Goal: Information Seeking & Learning: Check status

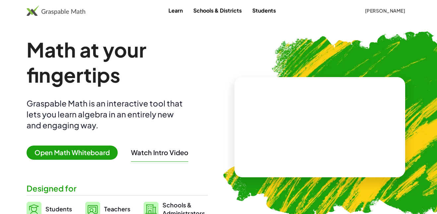
click at [79, 156] on span "Open Math Whiteboard" at bounding box center [72, 153] width 91 height 14
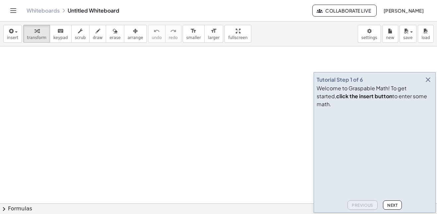
click at [9, 8] on button "Toggle navigation" at bounding box center [13, 10] width 11 height 11
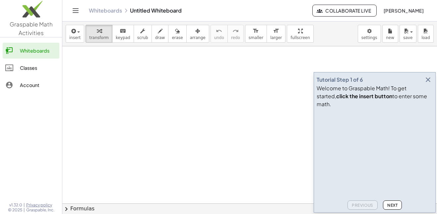
click at [25, 29] on span "Graspable Math Activities" at bounding box center [31, 29] width 43 height 16
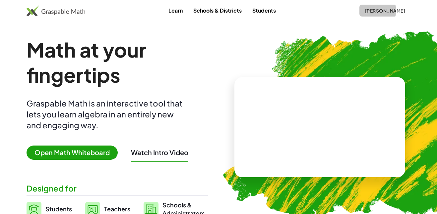
click at [395, 10] on span "[PERSON_NAME]" at bounding box center [384, 11] width 40 height 6
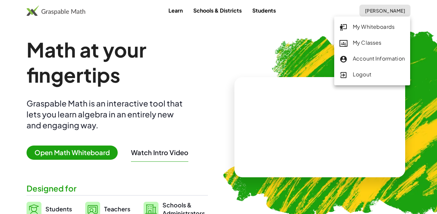
click at [353, 47] on div "My Classes" at bounding box center [371, 43] width 65 height 9
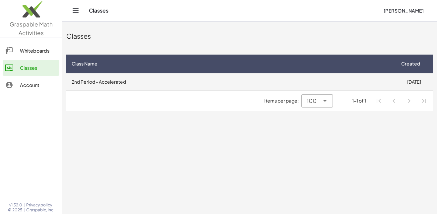
click at [129, 84] on td "2nd Period - Accelerated" at bounding box center [230, 81] width 328 height 17
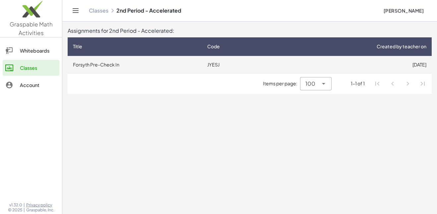
click at [101, 66] on td "Forsyth Pre-Check In" at bounding box center [135, 64] width 134 height 17
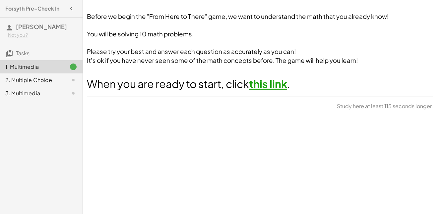
click at [259, 84] on link "this link" at bounding box center [268, 83] width 38 height 13
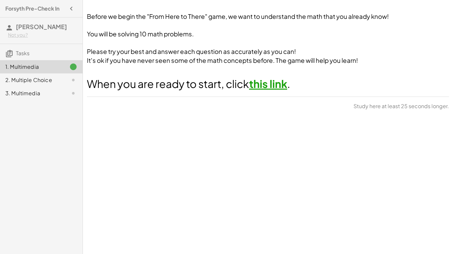
click at [33, 28] on span "[PERSON_NAME]" at bounding box center [41, 27] width 51 height 8
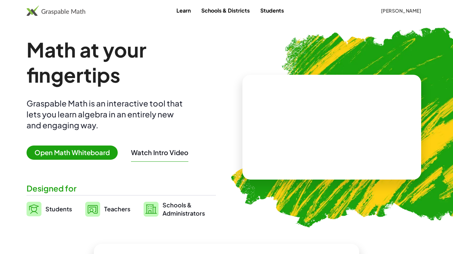
click at [404, 9] on span "[PERSON_NAME]" at bounding box center [400, 11] width 40 height 6
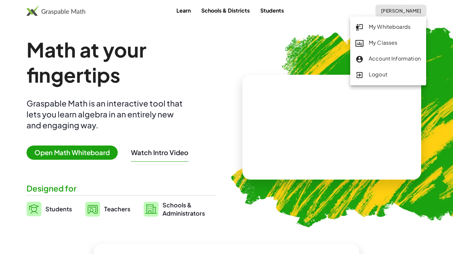
click at [375, 48] on link "My Classes" at bounding box center [388, 43] width 76 height 16
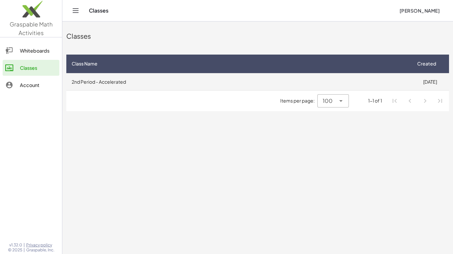
click at [94, 84] on td "2nd Period - Accelerated" at bounding box center [238, 81] width 344 height 17
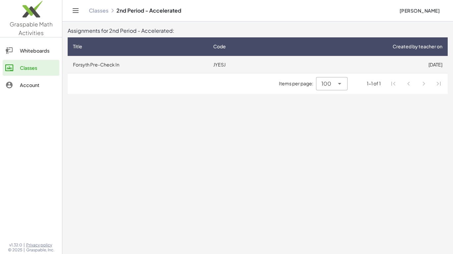
click at [99, 63] on td "Forsyth Pre-Check In" at bounding box center [138, 64] width 140 height 17
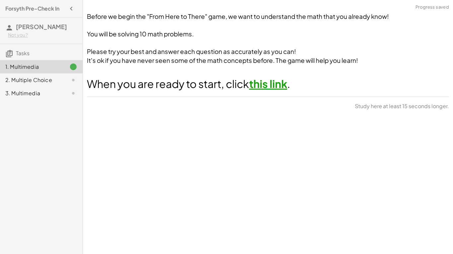
click at [31, 24] on span "[PERSON_NAME]" at bounding box center [41, 27] width 51 height 8
click at [22, 50] on span "Tasks" at bounding box center [23, 53] width 14 height 7
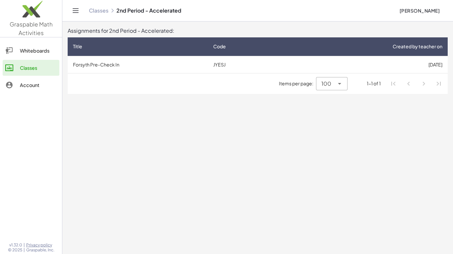
click at [35, 53] on div "Whiteboards" at bounding box center [38, 51] width 37 height 8
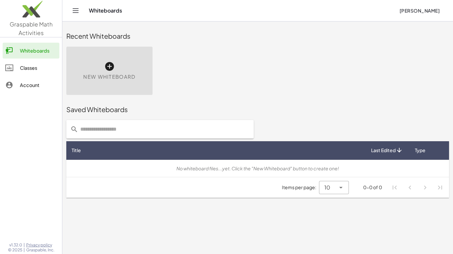
click at [41, 72] on link "Classes" at bounding box center [31, 68] width 57 height 16
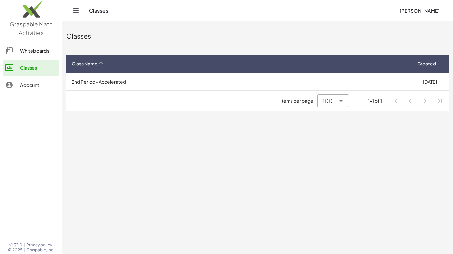
click at [95, 68] on th "Class Name" at bounding box center [238, 64] width 344 height 19
click at [99, 64] on icon at bounding box center [100, 63] width 7 height 7
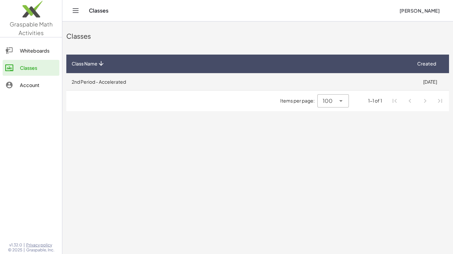
click at [108, 80] on td "2nd Period - Accelerated" at bounding box center [238, 81] width 344 height 17
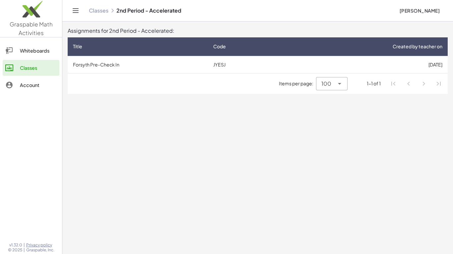
click at [36, 80] on link "Account" at bounding box center [31, 85] width 57 height 16
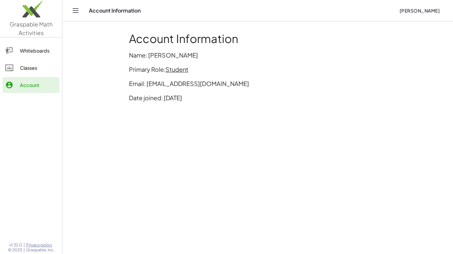
click at [32, 52] on div "Whiteboards" at bounding box center [38, 51] width 37 height 8
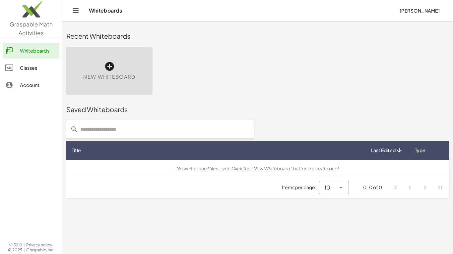
click at [78, 9] on icon "Toggle navigation" at bounding box center [76, 11] width 8 height 8
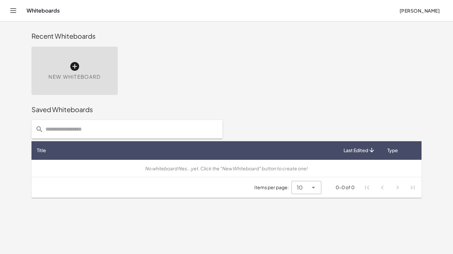
click at [12, 14] on icon "Toggle navigation" at bounding box center [13, 11] width 8 height 8
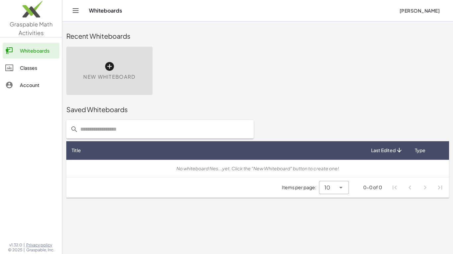
click at [22, 66] on div "Classes" at bounding box center [38, 68] width 37 height 8
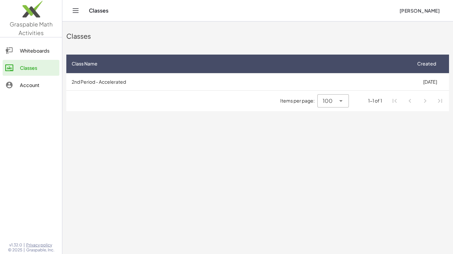
click at [325, 102] on span "100" at bounding box center [327, 101] width 10 height 8
click at [30, 84] on div "Account" at bounding box center [38, 85] width 37 height 8
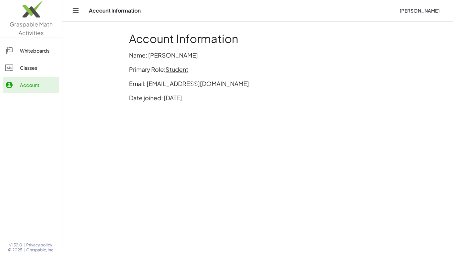
click at [21, 70] on div "Classes" at bounding box center [38, 68] width 37 height 8
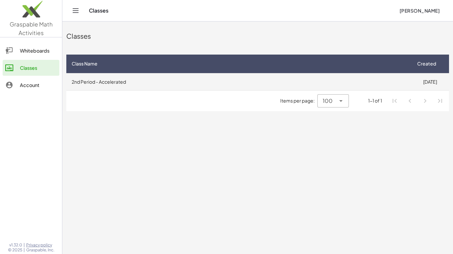
click at [132, 82] on td "2nd Period - Accelerated" at bounding box center [238, 81] width 344 height 17
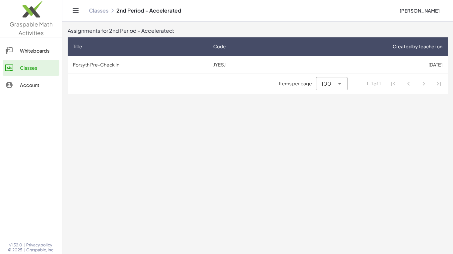
click at [318, 82] on div "100 ***" at bounding box center [325, 83] width 18 height 13
click at [338, 136] on div "All" at bounding box center [331, 133] width 21 height 8
type input "**"
click at [340, 81] on icon at bounding box center [339, 84] width 8 height 8
click at [338, 84] on icon at bounding box center [339, 84] width 8 height 8
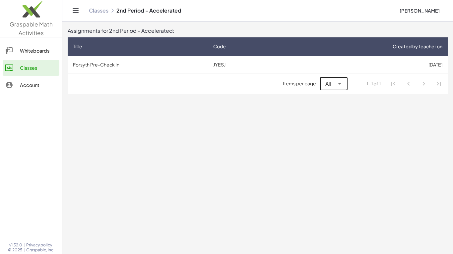
click at [340, 81] on icon at bounding box center [339, 84] width 8 height 8
click at [338, 80] on icon at bounding box center [339, 84] width 8 height 8
